Goal: Transaction & Acquisition: Download file/media

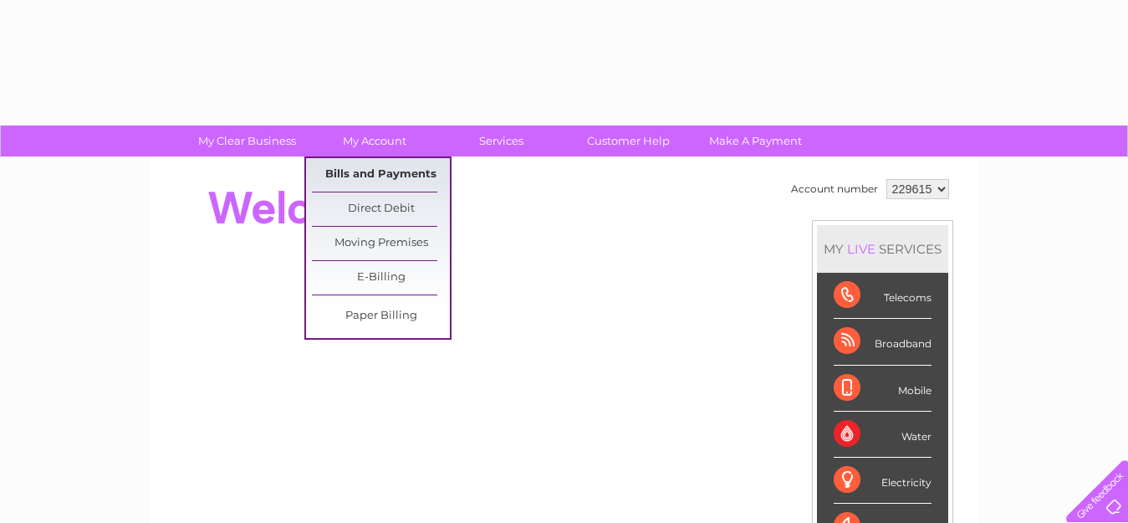
click at [371, 176] on link "Bills and Payments" at bounding box center [381, 174] width 138 height 33
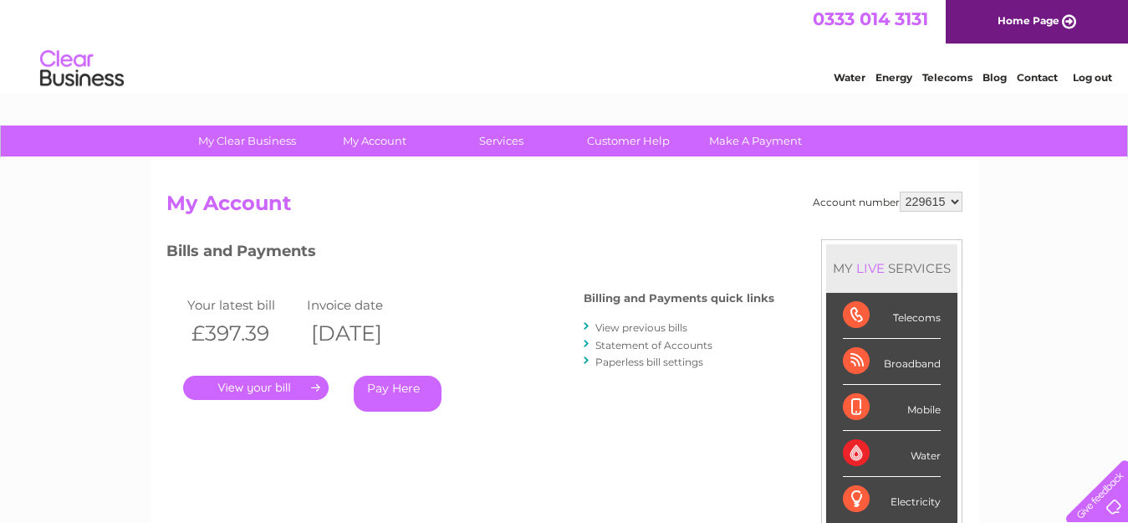
click at [657, 326] on link "View previous bills" at bounding box center [641, 327] width 92 height 13
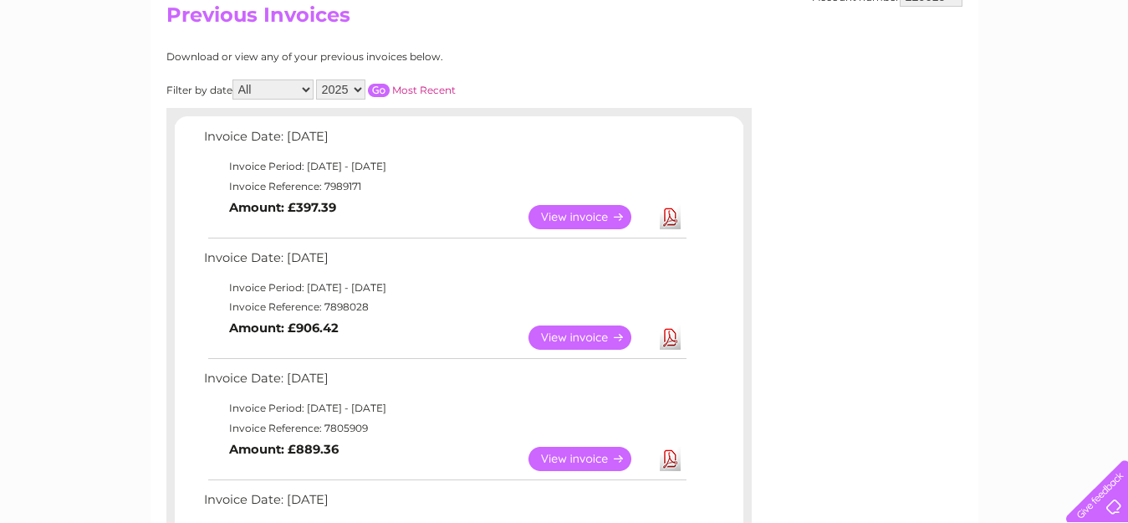
click at [664, 337] on link "Download" at bounding box center [670, 337] width 21 height 24
click at [668, 215] on link "Download" at bounding box center [670, 217] width 21 height 24
click at [666, 214] on link "Download" at bounding box center [670, 217] width 21 height 24
